Goal: Task Accomplishment & Management: Manage account settings

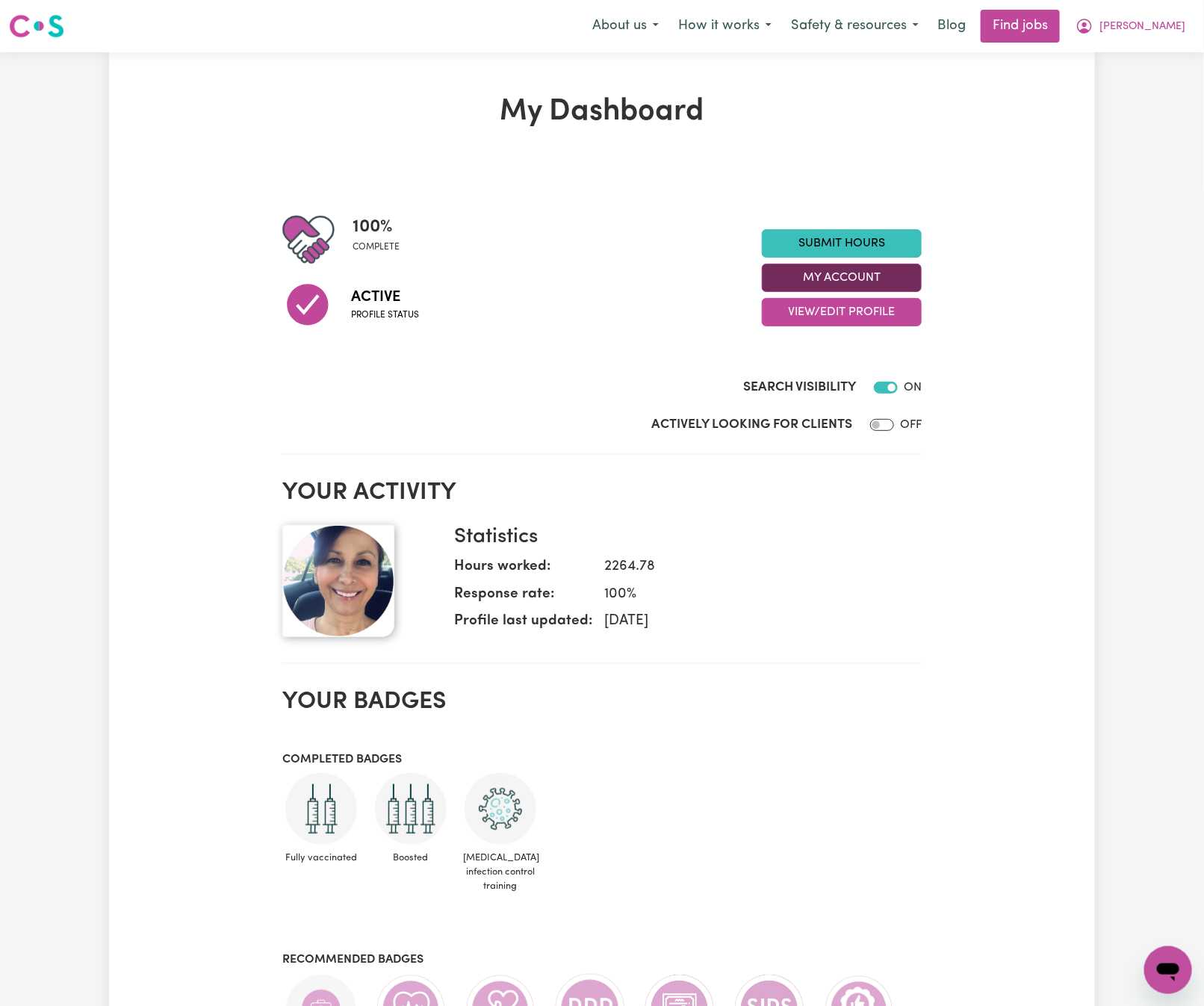
click at [881, 278] on button "My Account" at bounding box center [842, 278] width 160 height 28
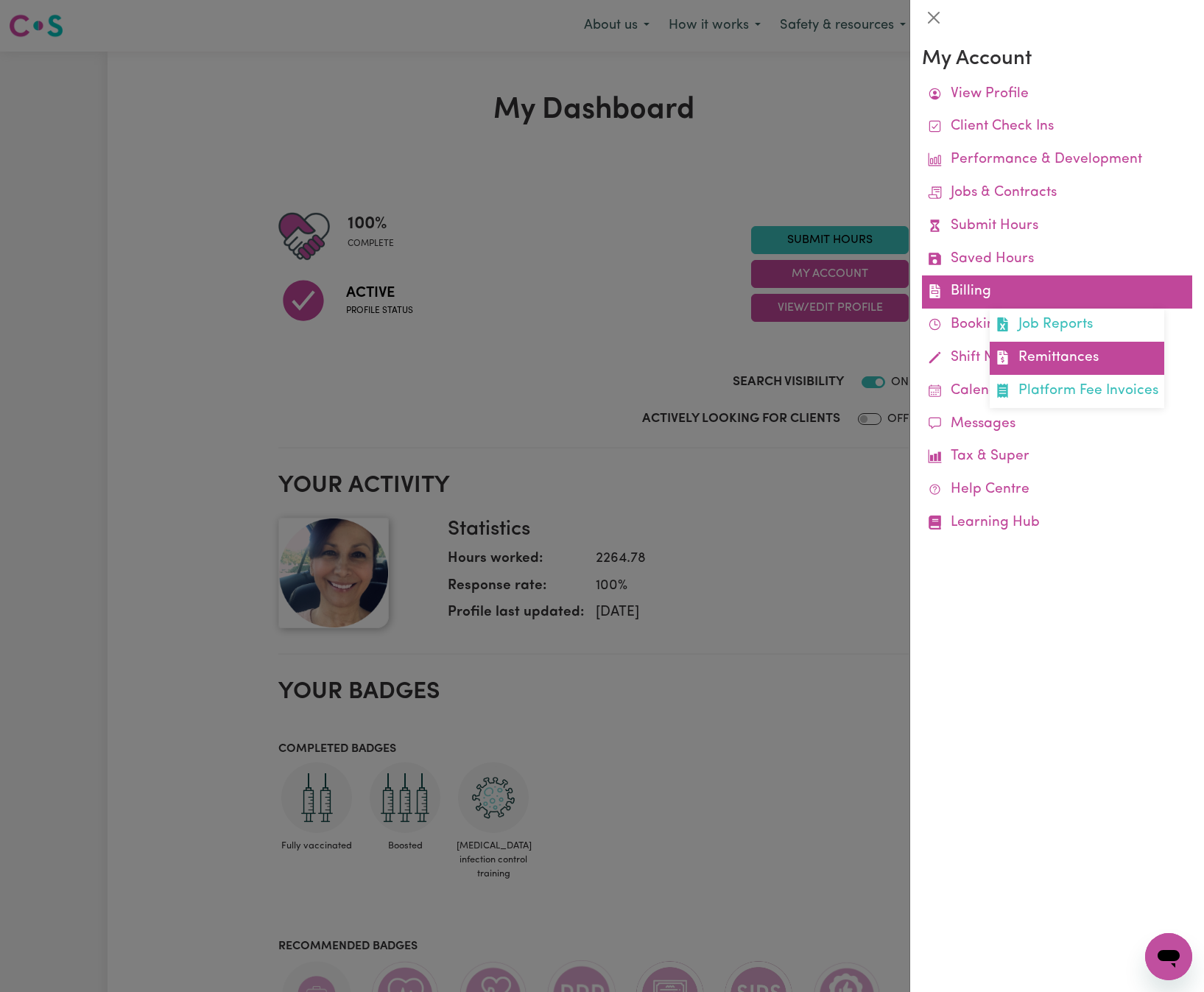
click at [1019, 347] on link "Remittances" at bounding box center [1077, 358] width 174 height 33
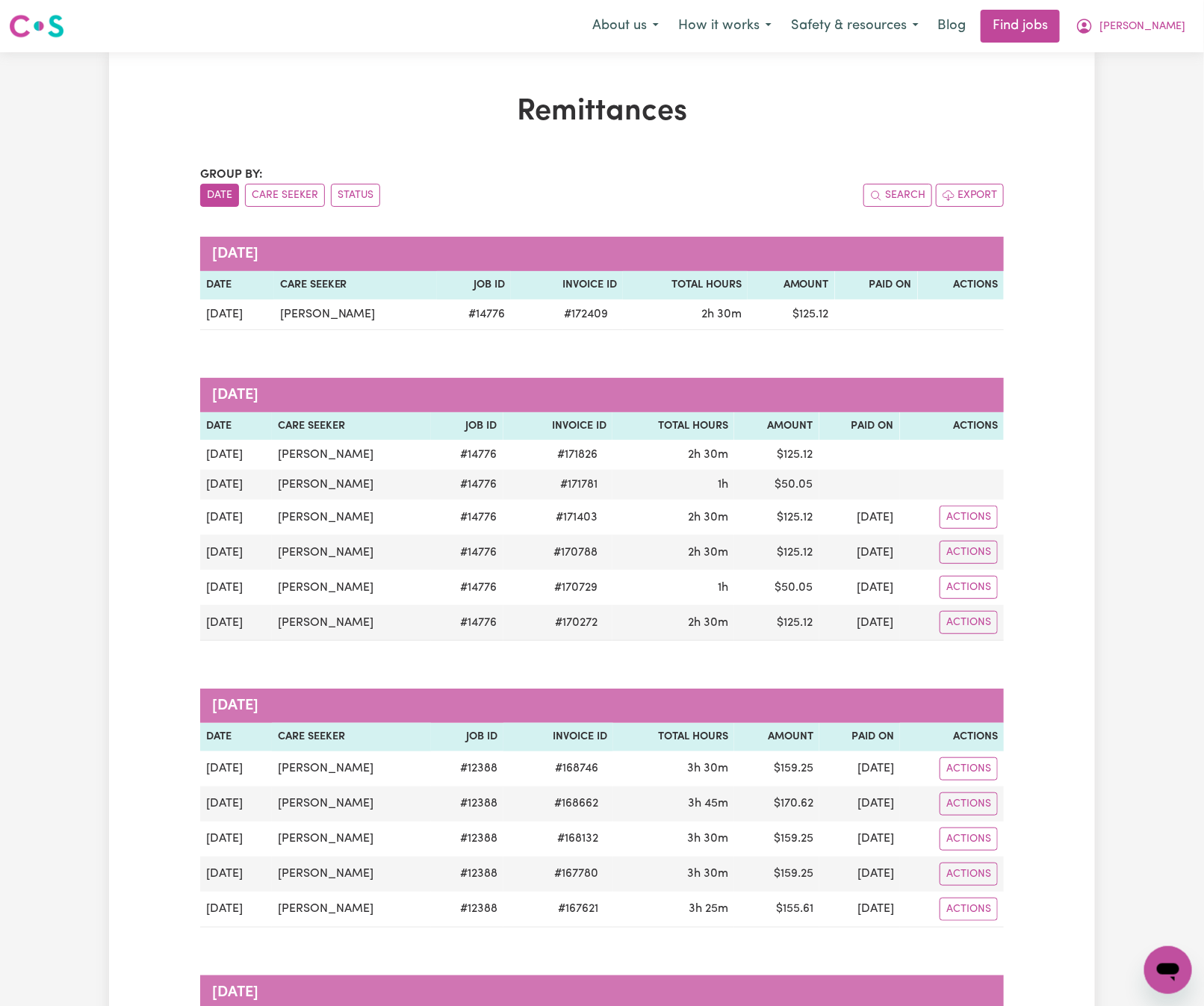
drag, startPoint x: 120, startPoint y: 346, endPoint x: 127, endPoint y: 351, distance: 8.6
click at [1189, 3] on nav "Menu About us How it works Safety & resources Blog Find jobs [PERSON_NAME]" at bounding box center [602, 26] width 1204 height 53
click at [1179, 21] on span "[PERSON_NAME]" at bounding box center [1142, 26] width 86 height 17
click at [1121, 112] on link "Logout" at bounding box center [1135, 114] width 118 height 28
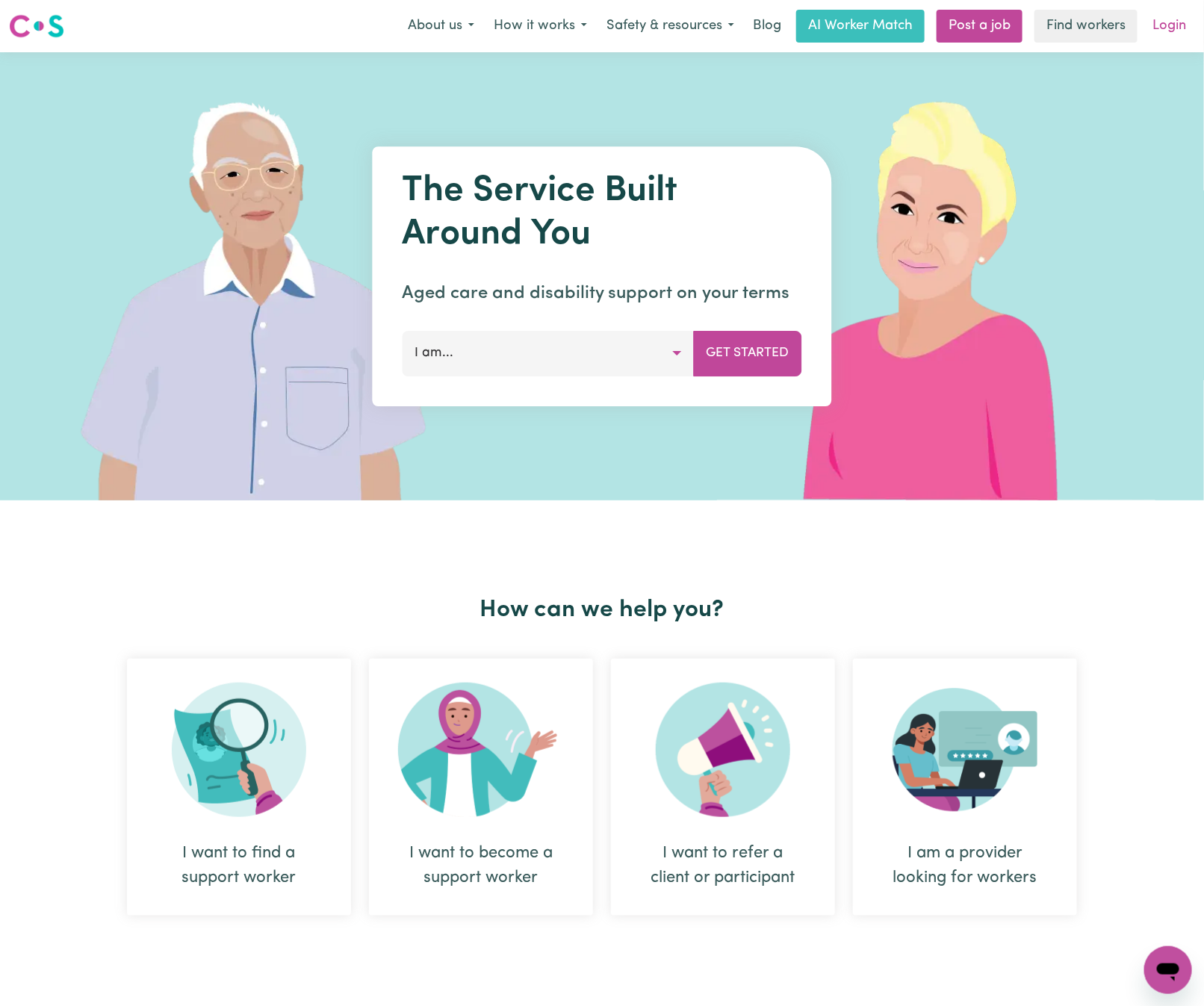
click at [1165, 25] on link "Login" at bounding box center [1170, 25] width 52 height 33
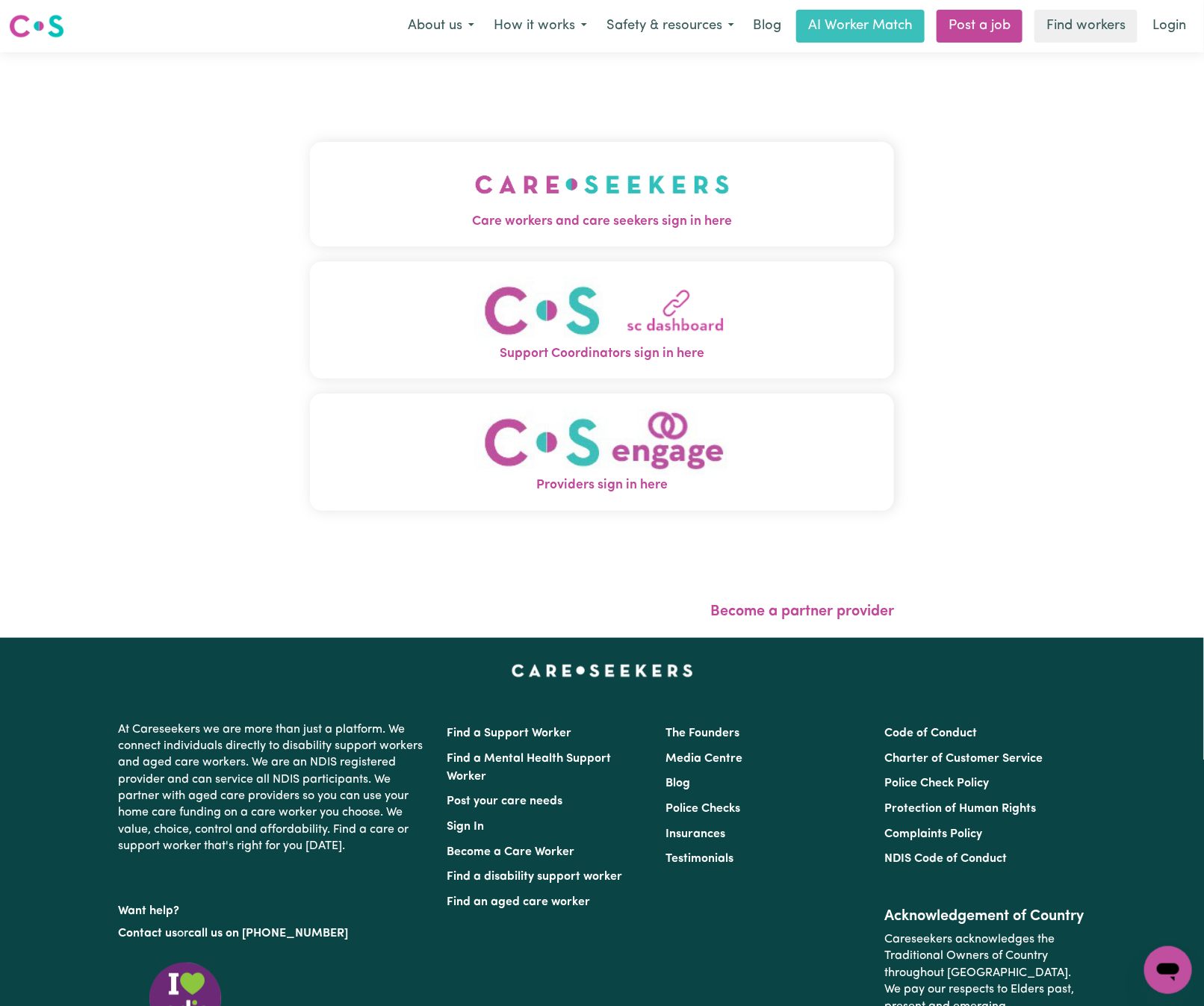
click at [346, 192] on button "Care workers and care seekers sign in here" at bounding box center [602, 194] width 584 height 105
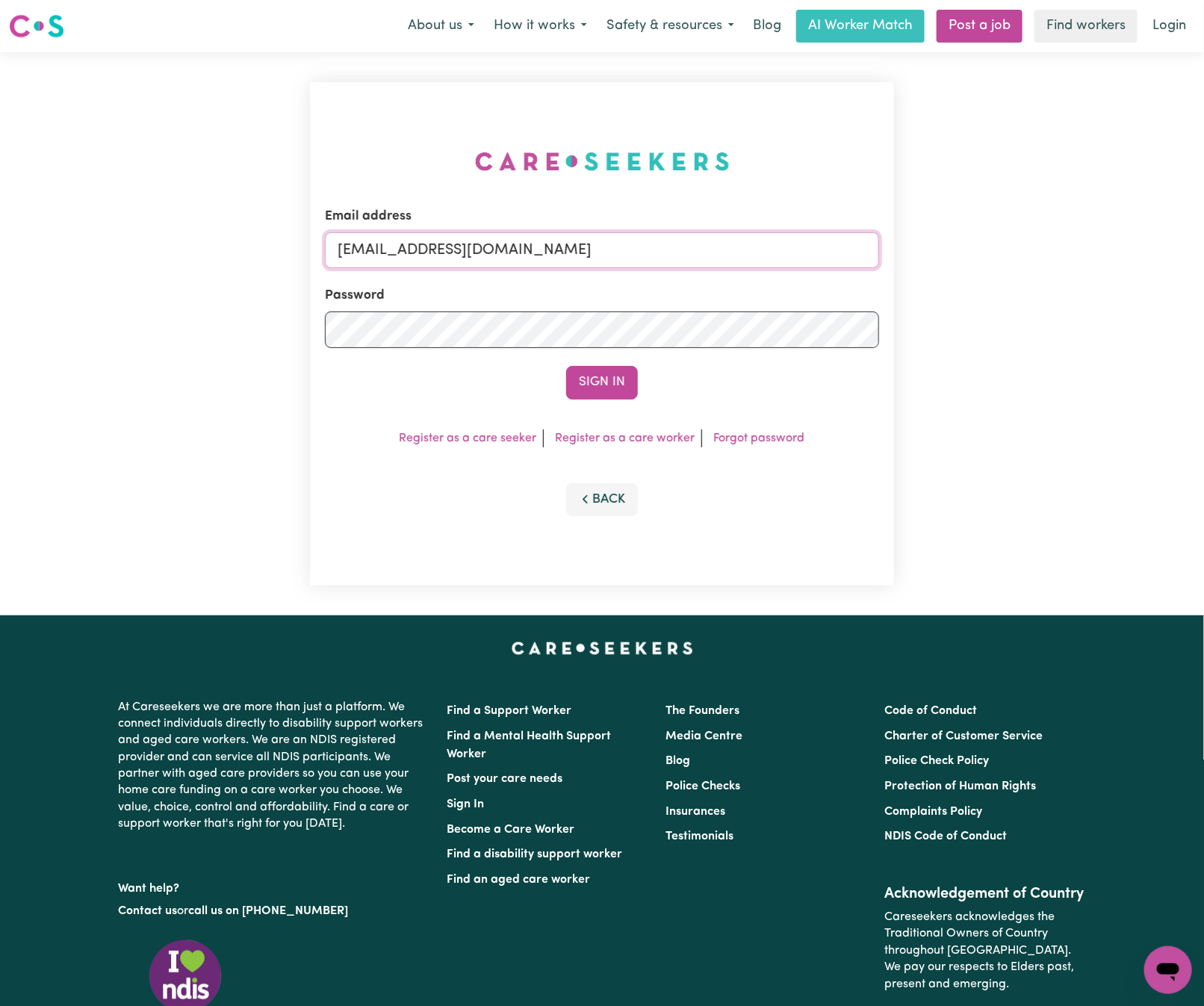
drag, startPoint x: 417, startPoint y: 244, endPoint x: 1184, endPoint y: 269, distance: 767.4
click at [1186, 267] on div "Email address [EMAIL_ADDRESS][DOMAIN_NAME] Password Sign In Register as a care …" at bounding box center [602, 334] width 1204 height 563
paste input "ClientNarraweenaiCare"
type input "[EMAIL_ADDRESS][DOMAIN_NAME]"
click at [566, 366] on button "Sign In" at bounding box center [602, 382] width 72 height 33
